Goal: Complete application form

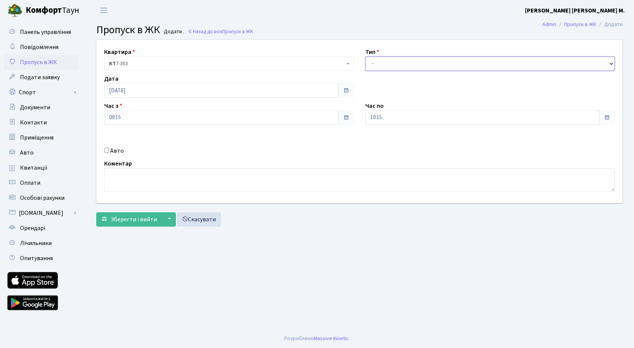
click at [394, 65] on select "- Доставка Таксі Гості Сервіс" at bounding box center [490, 64] width 250 height 14
select select "3"
click at [365, 57] on select "- Доставка Таксі Гості Сервіс" at bounding box center [490, 64] width 250 height 14
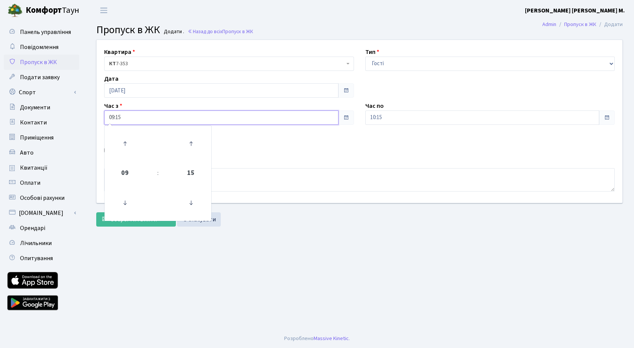
click at [163, 117] on input "09:15" at bounding box center [221, 118] width 234 height 14
click at [129, 142] on icon at bounding box center [125, 144] width 20 height 20
type input "10:15"
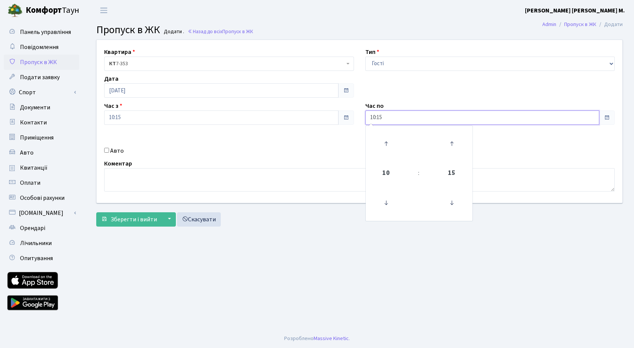
click at [427, 122] on input "10:15" at bounding box center [482, 118] width 234 height 14
click at [389, 141] on icon at bounding box center [386, 144] width 20 height 20
type input "11:15"
click at [134, 222] on span "Зберегти і вийти" at bounding box center [134, 220] width 46 height 8
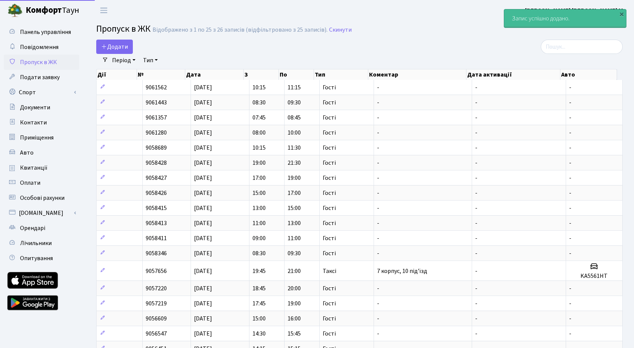
select select "25"
